Goal: Task Accomplishment & Management: Complete application form

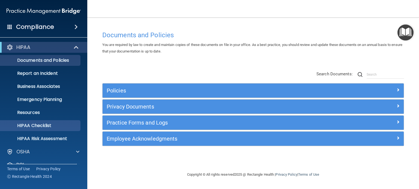
scroll to position [37, 0]
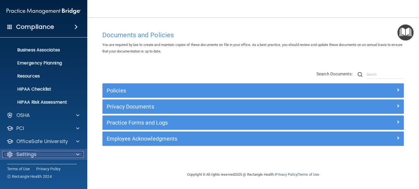
click at [34, 152] on p "Settings" at bounding box center [26, 155] width 20 height 7
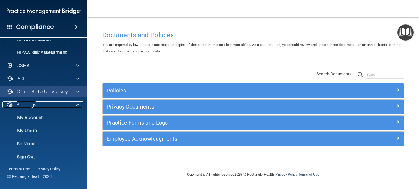
scroll to position [89, 0]
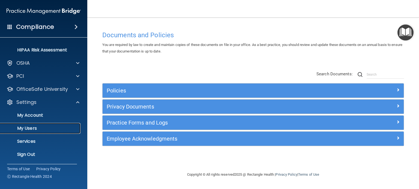
click at [33, 129] on p "My Users" at bounding box center [41, 128] width 74 height 5
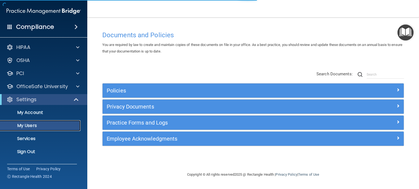
select select "20"
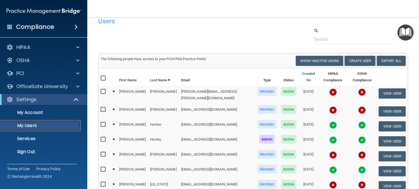
scroll to position [8, 0]
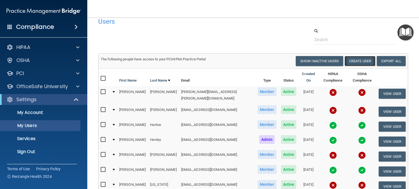
click at [351, 59] on button "Create User" at bounding box center [359, 61] width 31 height 10
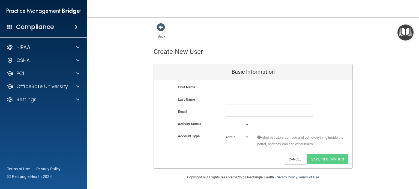
click at [234, 90] on input "text" at bounding box center [268, 88] width 87 height 8
type input "[PERSON_NAME]"
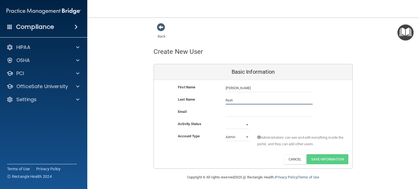
type input "Rash"
click at [229, 112] on input "email" at bounding box center [268, 113] width 87 height 8
paste input "[EMAIL_ADDRESS][DOMAIN_NAME]"
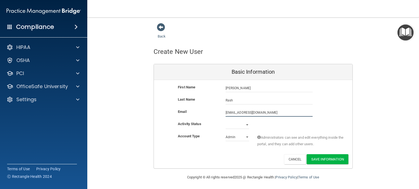
type input "[EMAIL_ADDRESS][DOMAIN_NAME]"
click at [234, 128] on select "Active Inactive" at bounding box center [236, 125] width 23 height 8
select select "active"
click at [225, 121] on select "Active Inactive" at bounding box center [236, 125] width 23 height 8
click at [239, 139] on select "Admin Member" at bounding box center [236, 137] width 23 height 8
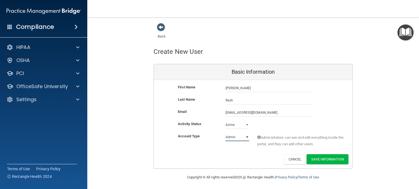
select select "practice_member"
click at [225, 133] on select "Admin Member" at bounding box center [236, 137] width 23 height 8
click at [321, 160] on button "Save Information" at bounding box center [327, 160] width 42 height 10
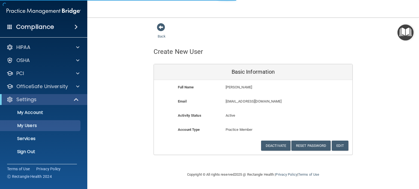
click at [39, 28] on h4 "Compliance" at bounding box center [35, 27] width 38 height 8
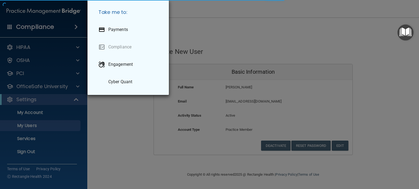
select select "20"
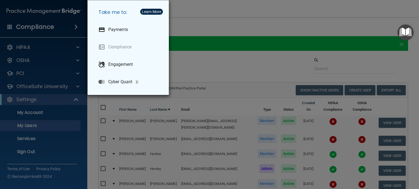
click at [49, 31] on div "Take me to: Payments Compliance Engagement Cyber Quant" at bounding box center [209, 94] width 419 height 189
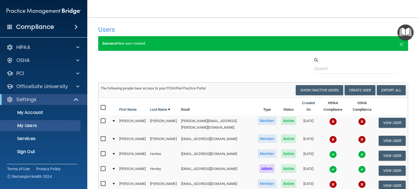
click at [75, 29] on span at bounding box center [75, 27] width 3 height 7
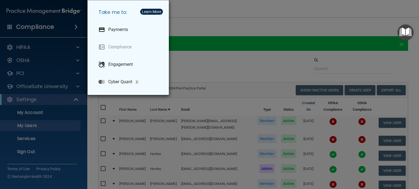
click at [200, 11] on div "Take me to: Payments Compliance Engagement Cyber Quant" at bounding box center [209, 94] width 419 height 189
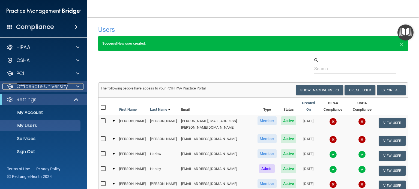
click at [55, 88] on p "OfficeSafe University" at bounding box center [42, 86] width 52 height 7
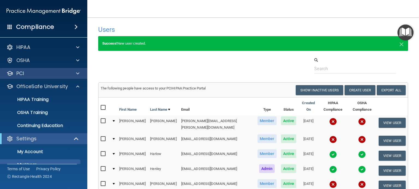
click at [48, 69] on div "PCI" at bounding box center [44, 73] width 88 height 11
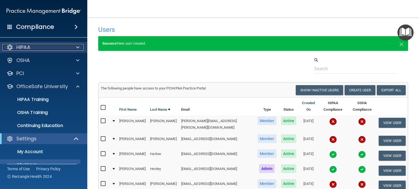
click at [50, 49] on div "HIPAA" at bounding box center [36, 47] width 68 height 7
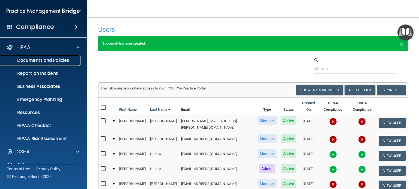
click at [48, 62] on p "Documents and Policies" at bounding box center [41, 60] width 74 height 5
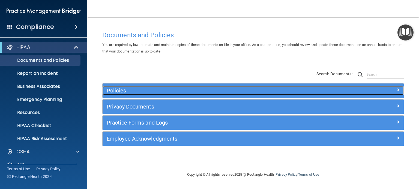
click at [131, 91] on h5 "Policies" at bounding box center [216, 91] width 218 height 6
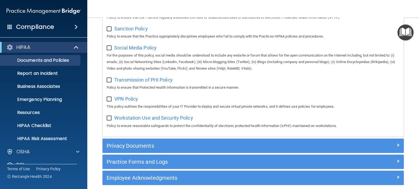
scroll to position [440, 0]
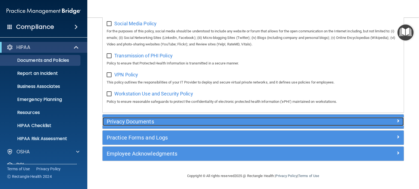
click at [166, 125] on h5 "Privacy Documents" at bounding box center [216, 122] width 218 height 6
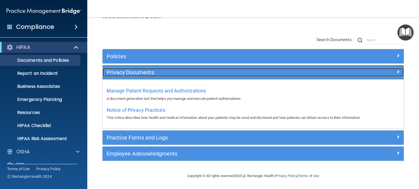
scroll to position [34, 0]
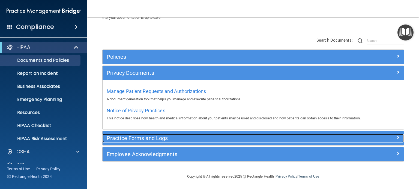
drag, startPoint x: 160, startPoint y: 138, endPoint x: 154, endPoint y: 138, distance: 6.0
click at [154, 138] on h5 "Practice Forms and Logs" at bounding box center [216, 138] width 218 height 6
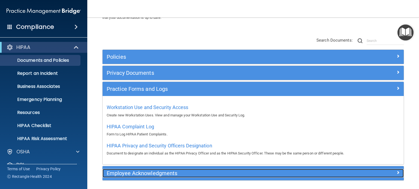
click at [147, 173] on h5 "Employee Acknowledgments" at bounding box center [216, 174] width 218 height 6
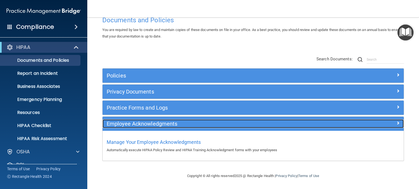
scroll to position [14, 0]
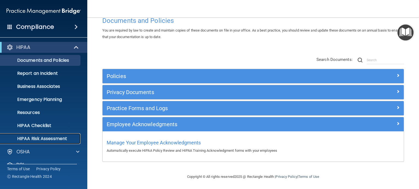
click at [35, 141] on p "HIPAA Risk Assessment" at bounding box center [41, 138] width 74 height 5
